Goal: Task Accomplishment & Management: Manage account settings

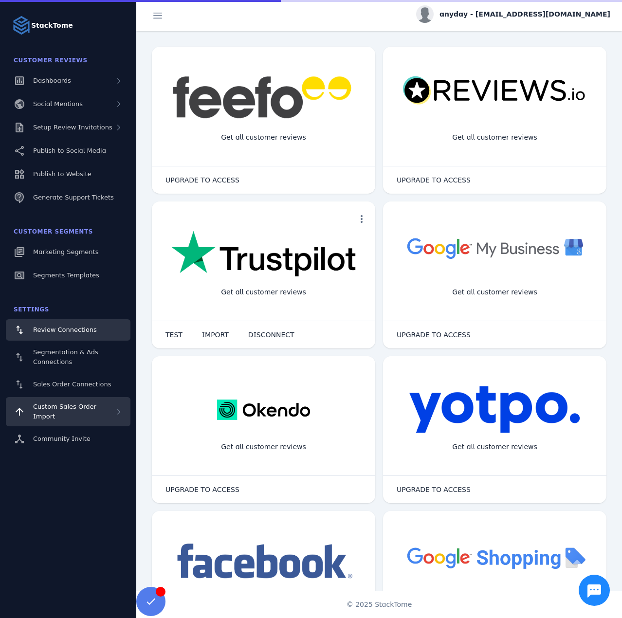
click at [71, 406] on span "Custom Sales Order Import" at bounding box center [64, 411] width 63 height 17
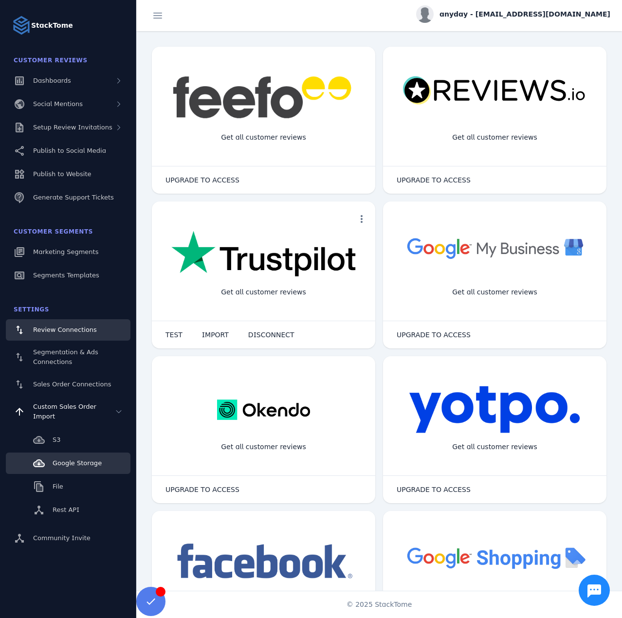
click at [72, 459] on span "Google Storage" at bounding box center [77, 462] width 49 height 7
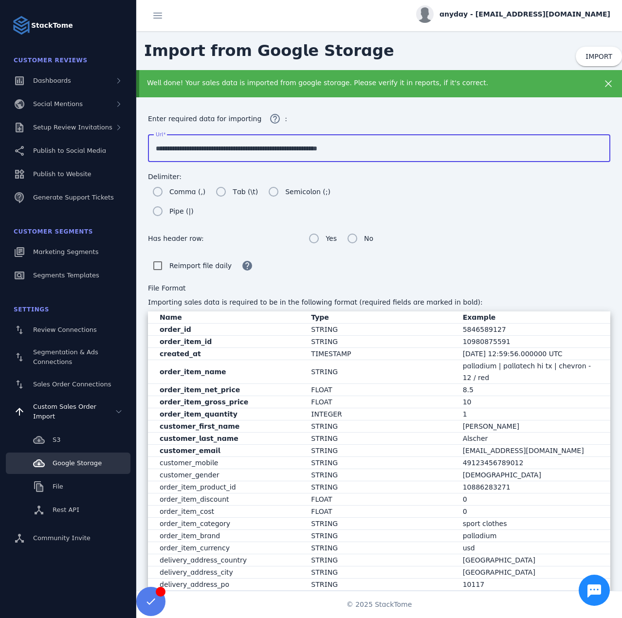
drag, startPoint x: 365, startPoint y: 148, endPoint x: 227, endPoint y: 154, distance: 138.4
click at [227, 154] on div "**********" at bounding box center [379, 148] width 447 height 28
paste input
type input "**********"
click at [375, 85] on div "Well done! Your sales data is imported from google storage. Please verify it in…" at bounding box center [357, 83] width 421 height 10
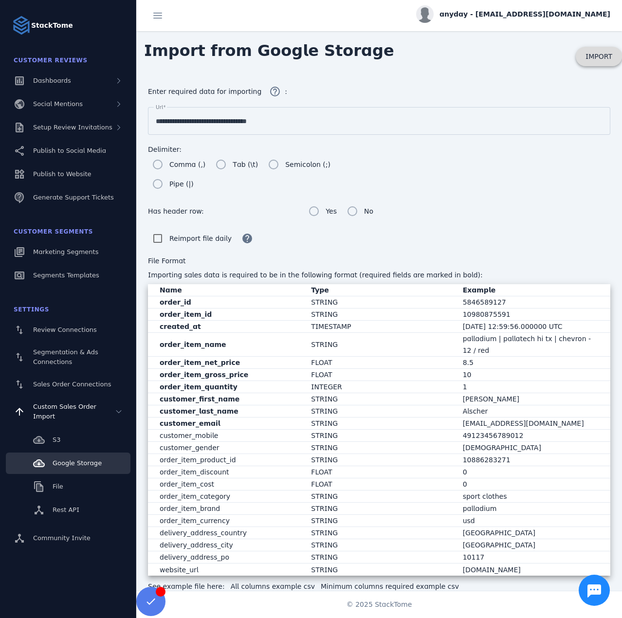
click at [586, 55] on span at bounding box center [599, 56] width 46 height 23
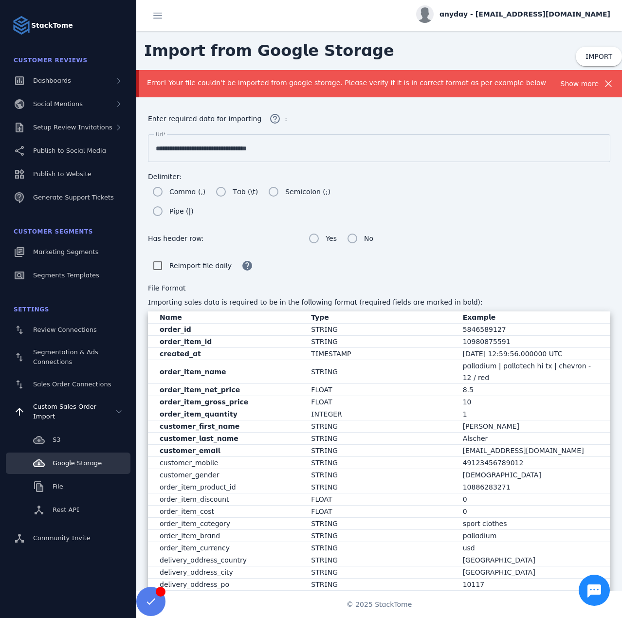
click at [306, 83] on div "Error! Your file couldn't be imported from google storage. Please verify if it …" at bounding box center [354, 83] width 414 height 10
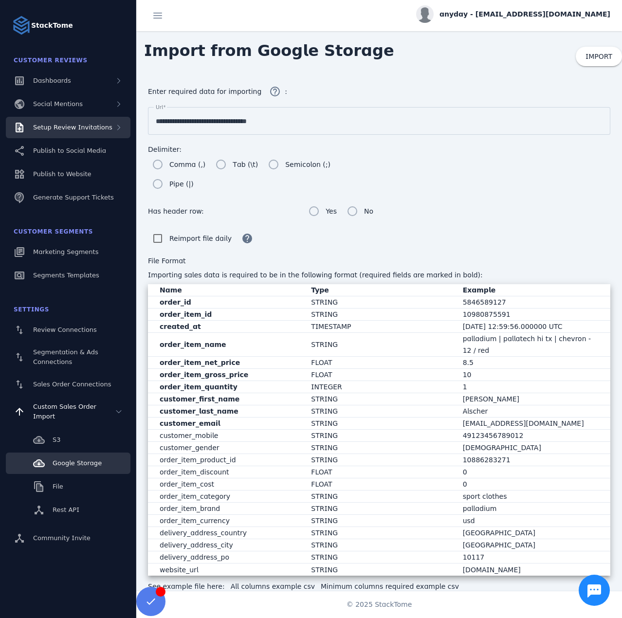
click at [68, 123] on div "Setup Review Invitations" at bounding box center [72, 128] width 79 height 10
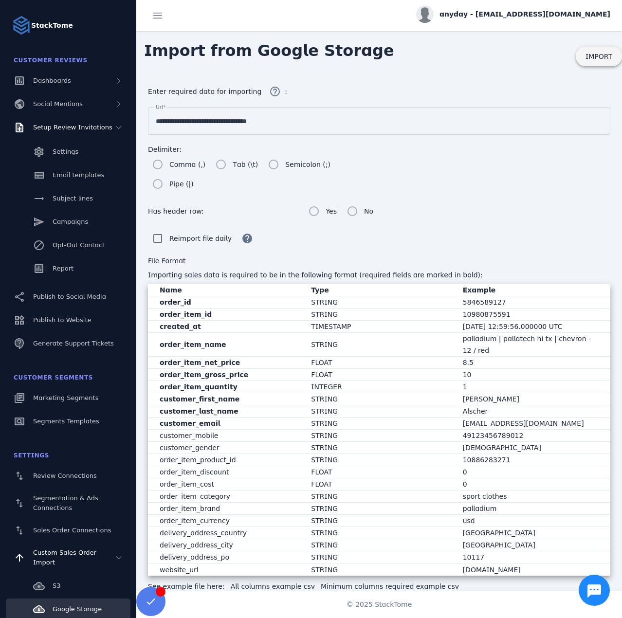
click at [598, 59] on span "IMPORT" at bounding box center [599, 57] width 27 height 8
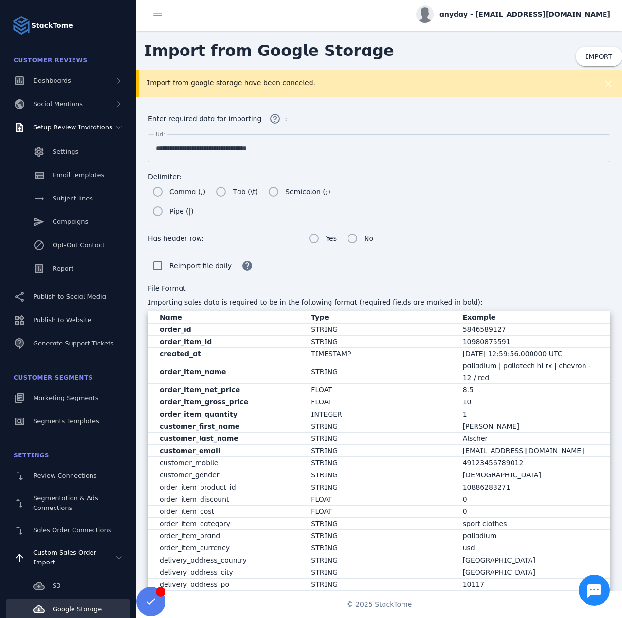
click at [309, 86] on div "Import from google storage have been canceled." at bounding box center [357, 83] width 421 height 10
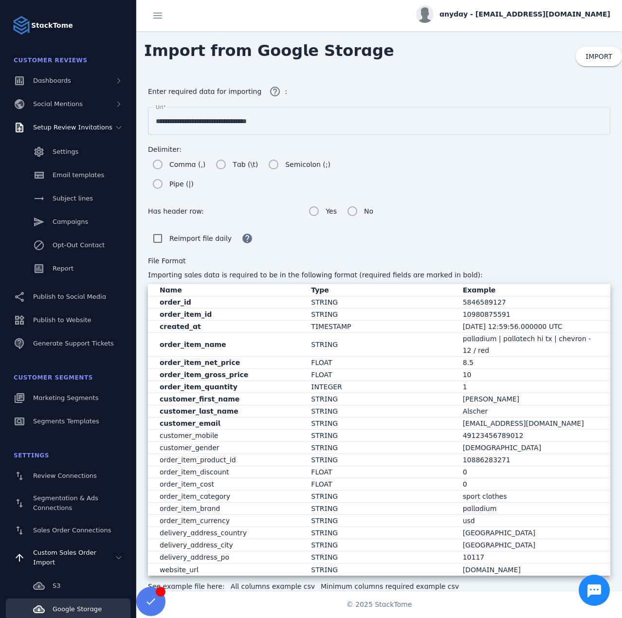
click at [525, 11] on span "anyday - [EMAIL_ADDRESS][DOMAIN_NAME]" at bounding box center [525, 14] width 171 height 10
click at [552, 89] on icon at bounding box center [554, 94] width 12 height 12
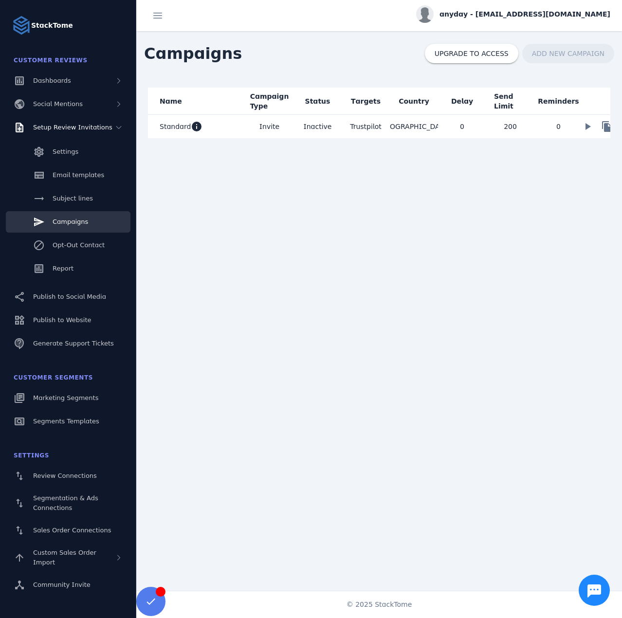
click at [241, 125] on mat-cell "Standard info" at bounding box center [196, 126] width 97 height 23
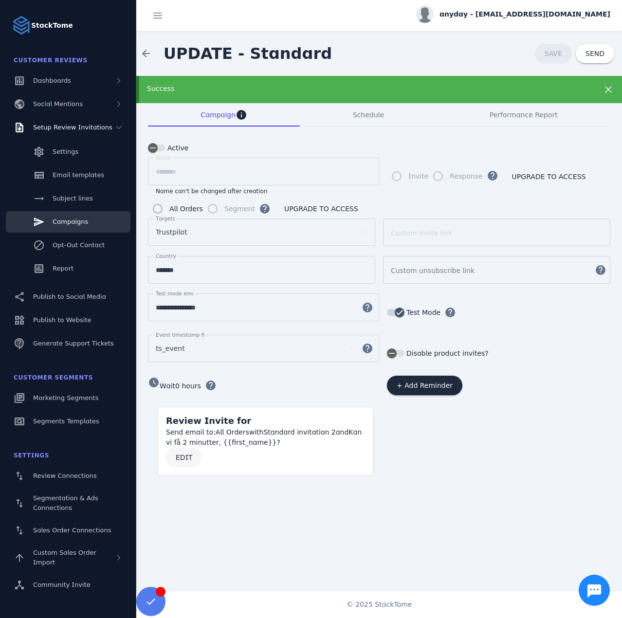
click at [179, 459] on span at bounding box center [184, 457] width 36 height 23
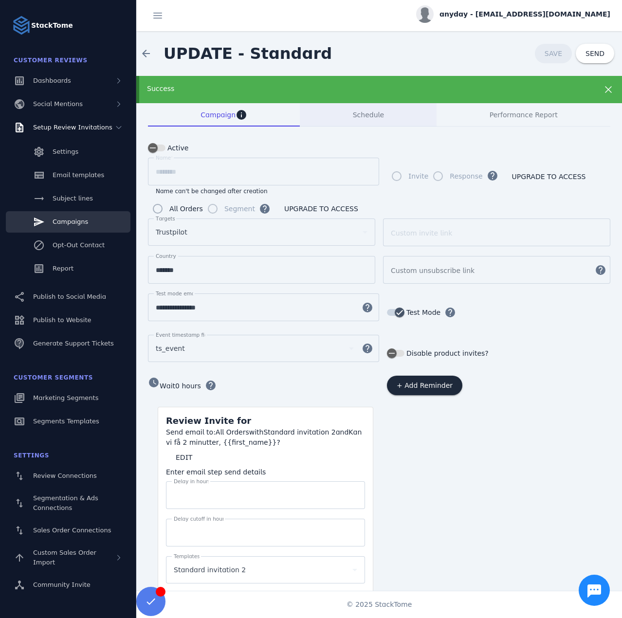
click at [356, 123] on span "Schedule" at bounding box center [368, 114] width 31 height 23
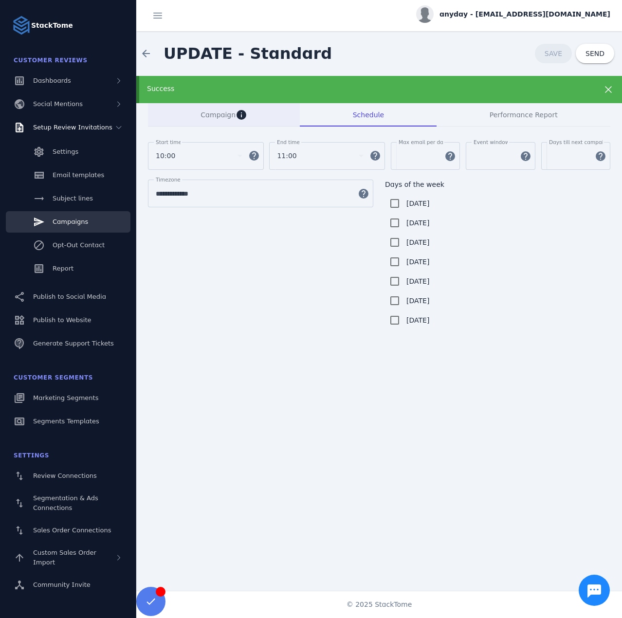
click at [208, 115] on span "Campaign" at bounding box center [218, 114] width 35 height 7
